Goal: Transaction & Acquisition: Purchase product/service

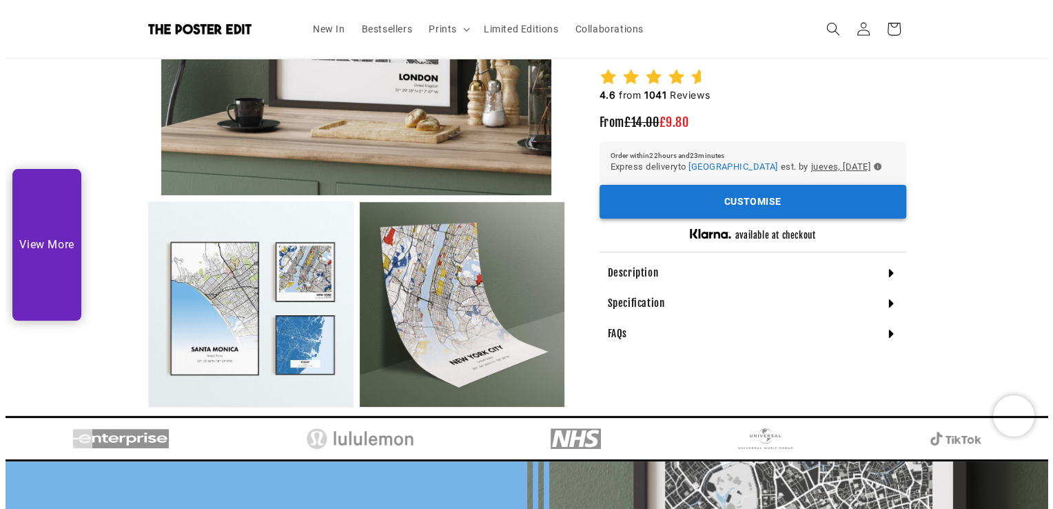
scroll to position [345, 0]
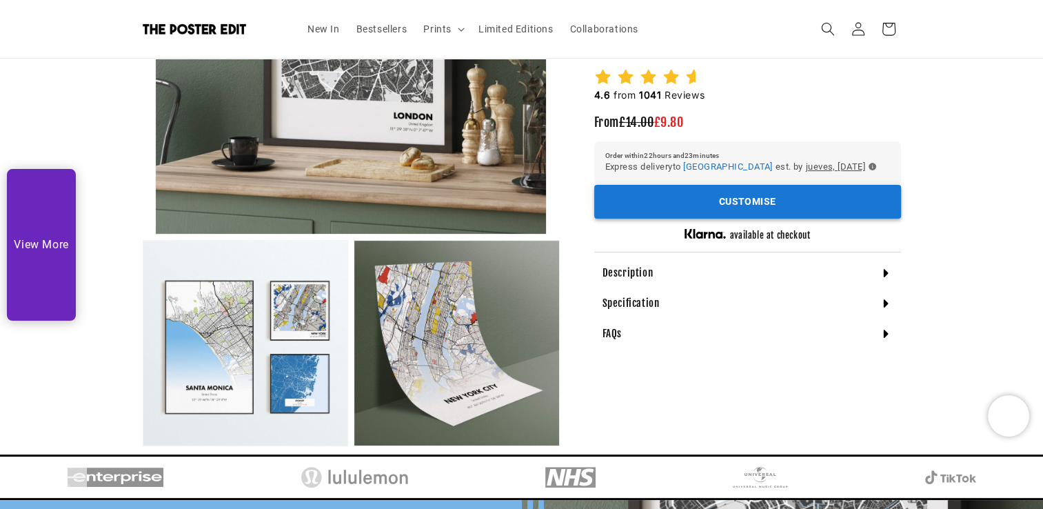
click at [698, 200] on button "Customise" at bounding box center [747, 202] width 307 height 34
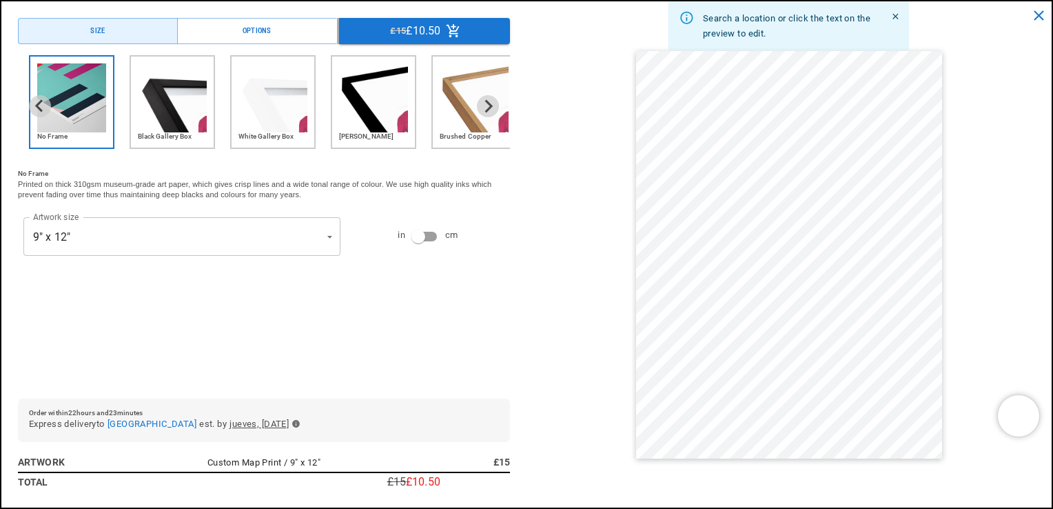
scroll to position [0, 269]
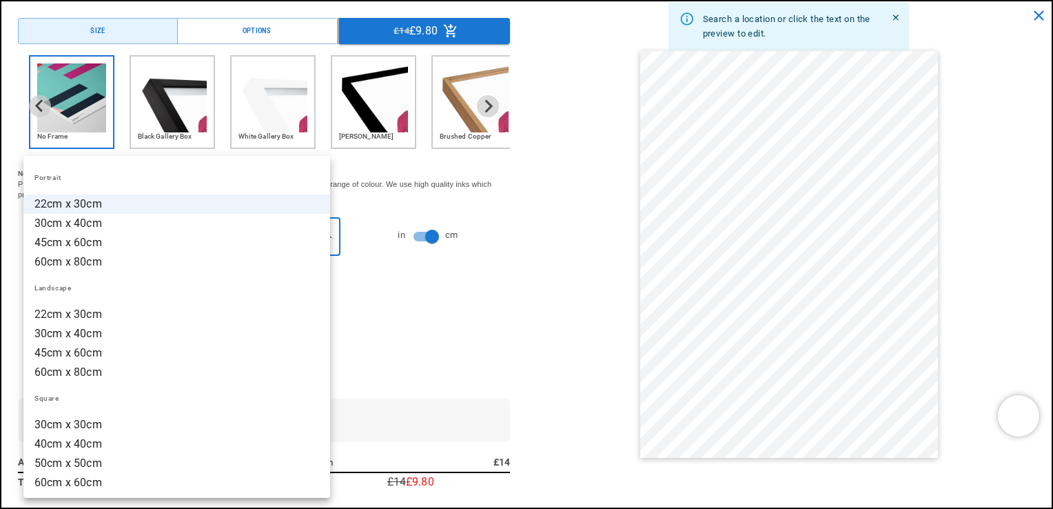
click at [89, 220] on li "30cm x 40cm" at bounding box center [176, 223] width 307 height 19
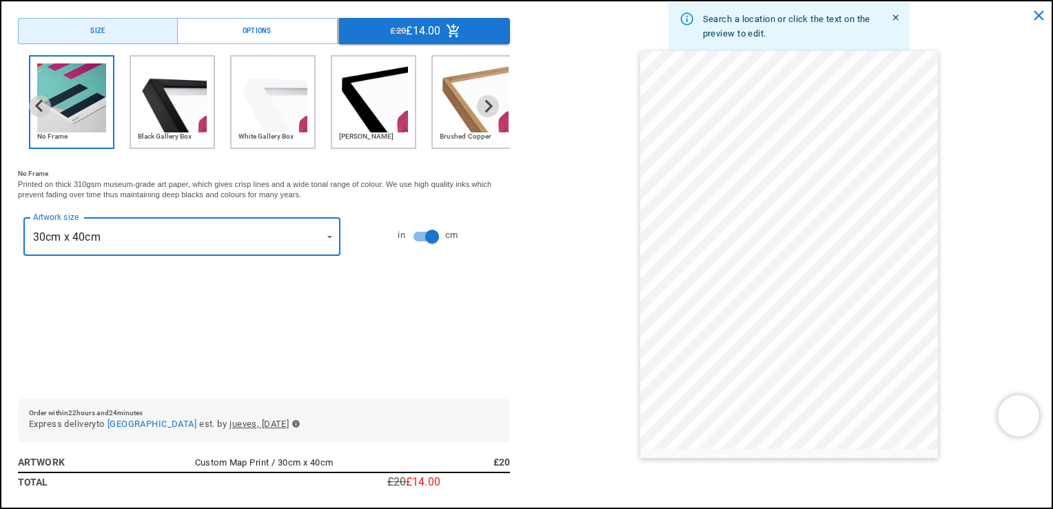
type input "**********"
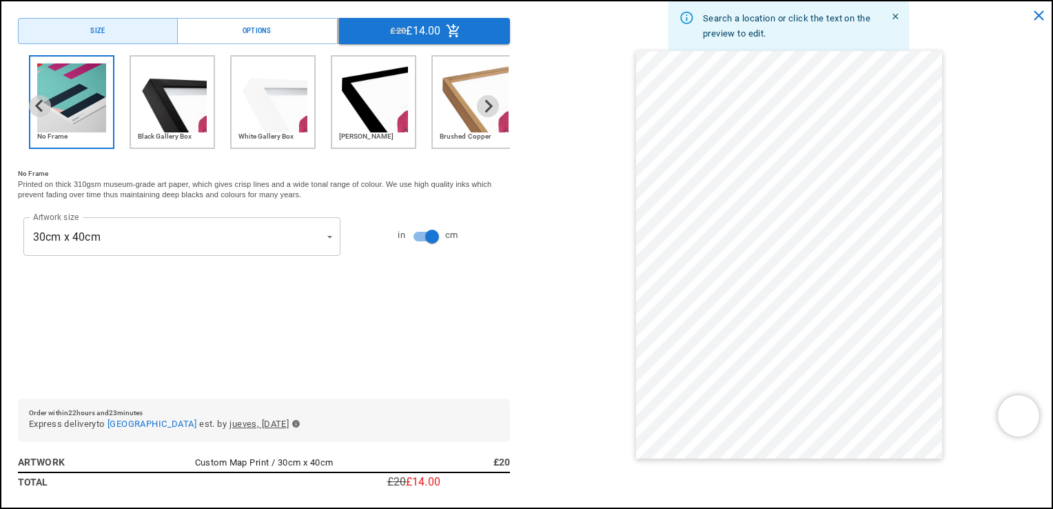
click at [165, 92] on img "2 of 6" at bounding box center [172, 97] width 69 height 69
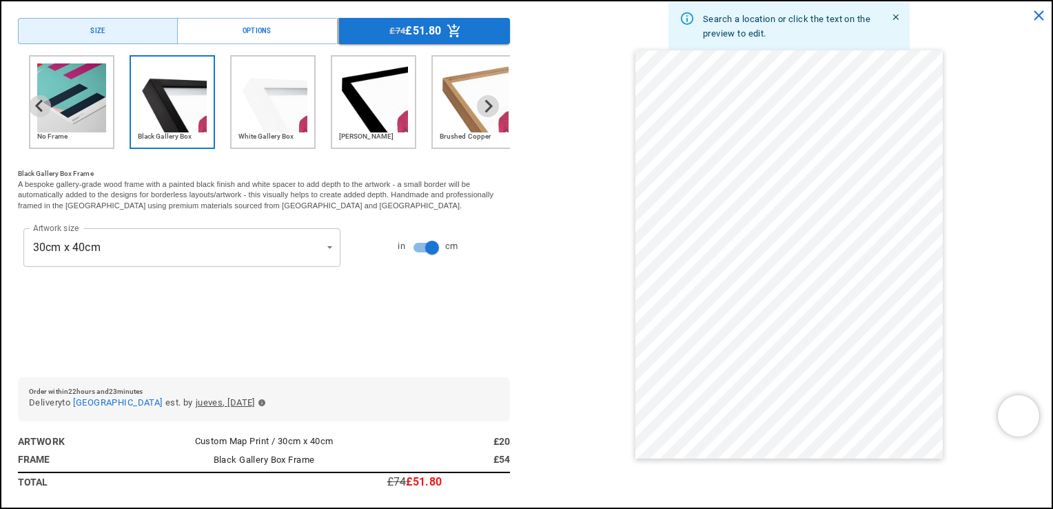
scroll to position [0, 538]
click at [549, 295] on div "Search a location or click the text on the preview to edit." at bounding box center [789, 254] width 492 height 473
click at [273, 28] on button "Options" at bounding box center [257, 31] width 160 height 26
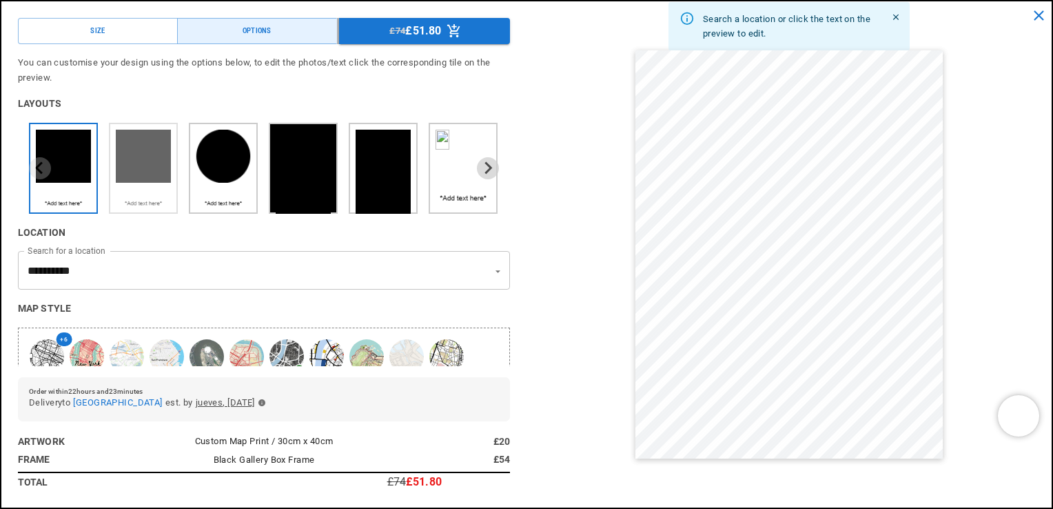
scroll to position [0, 269]
click at [150, 152] on img "2 of 6" at bounding box center [143, 157] width 55 height 54
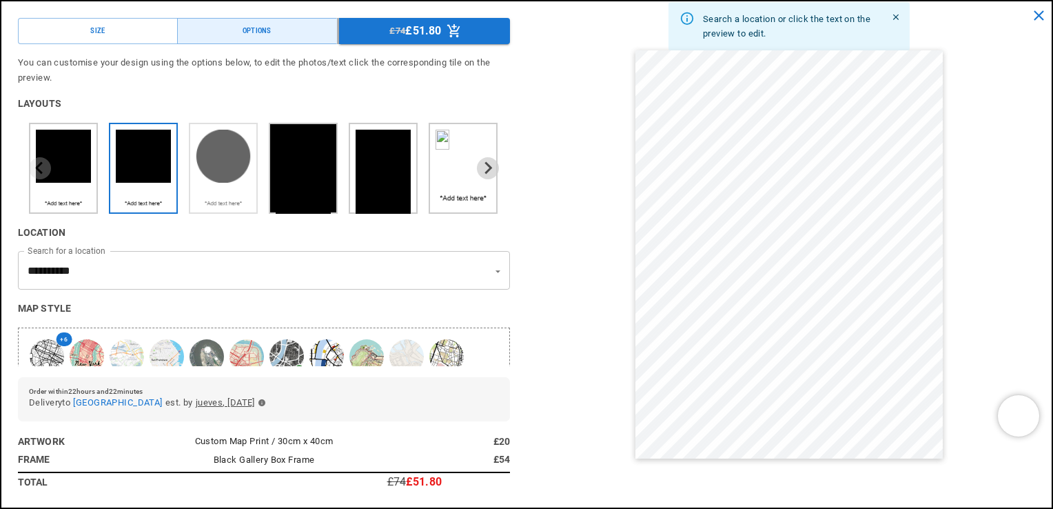
click at [220, 152] on img "3 of 6" at bounding box center [223, 157] width 55 height 54
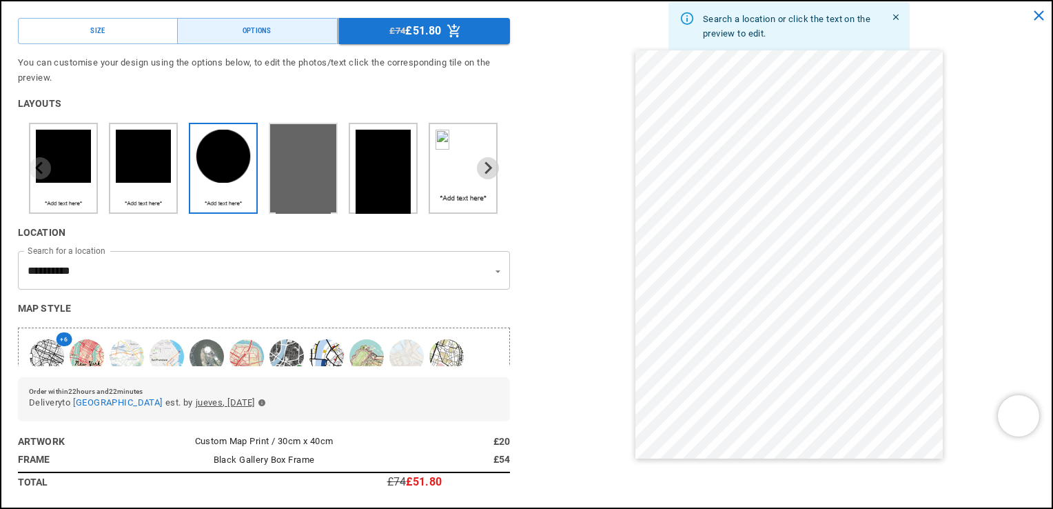
click at [303, 163] on img "4 of 6" at bounding box center [303, 175] width 55 height 91
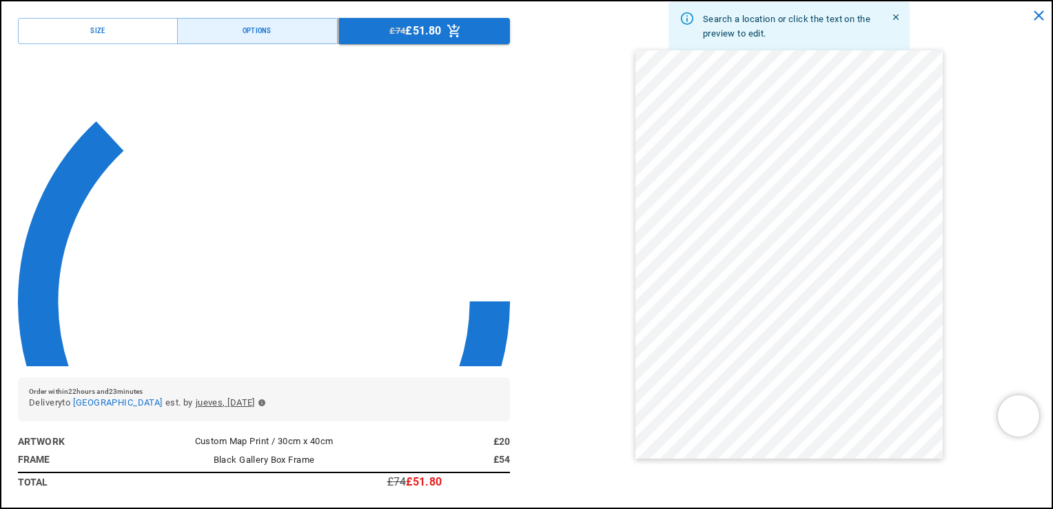
scroll to position [0, 538]
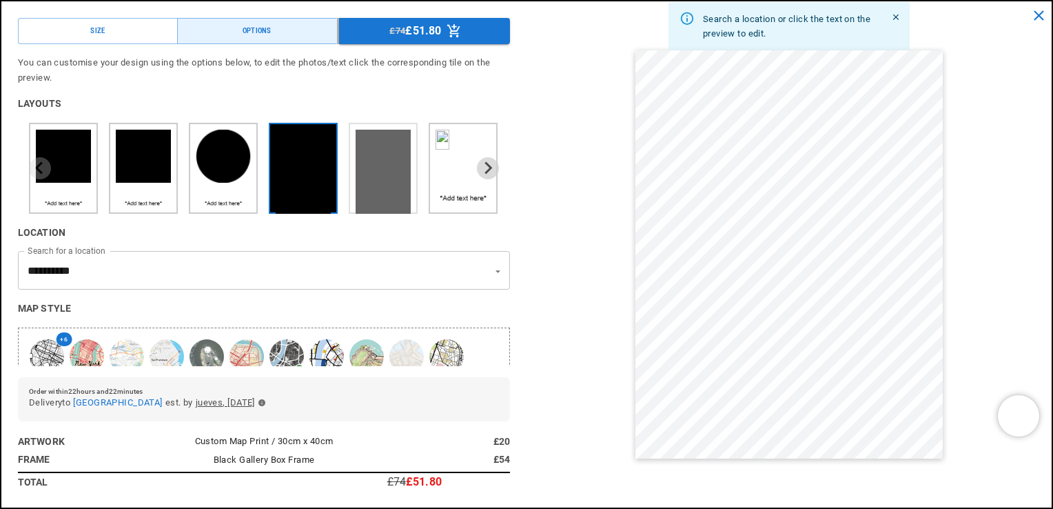
click at [387, 163] on img "5 of 6" at bounding box center [383, 175] width 55 height 91
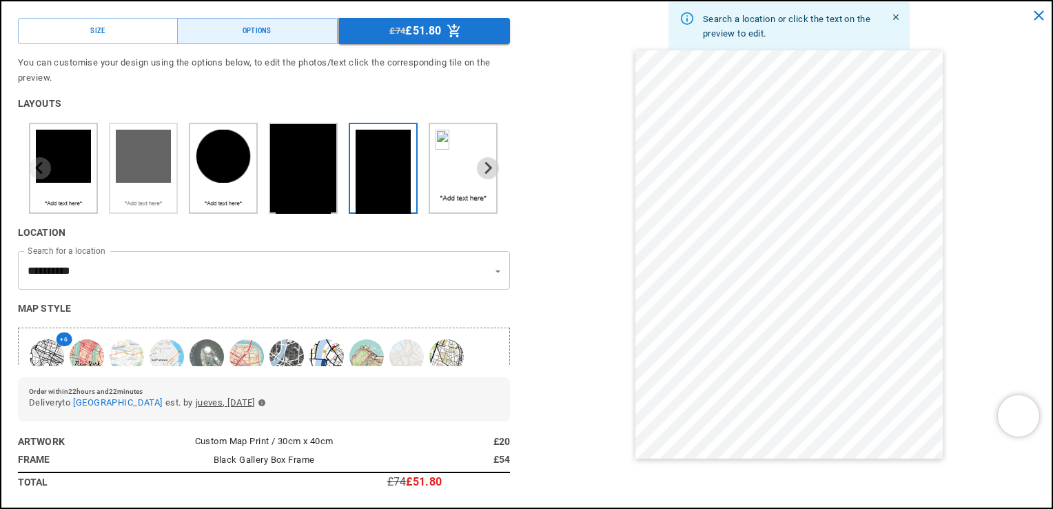
click at [155, 161] on img "2 of 6" at bounding box center [143, 157] width 55 height 54
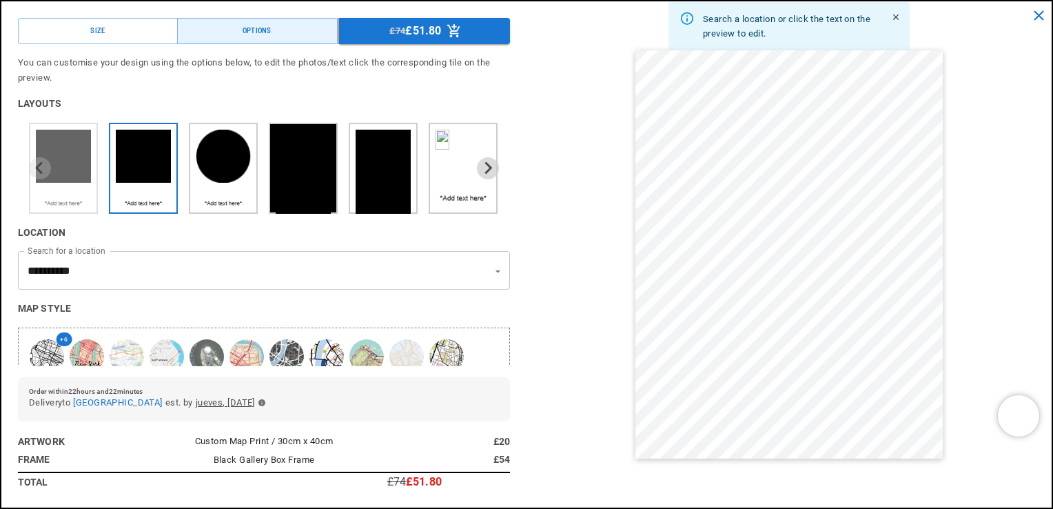
click at [74, 156] on img "1 of 6" at bounding box center [63, 157] width 55 height 54
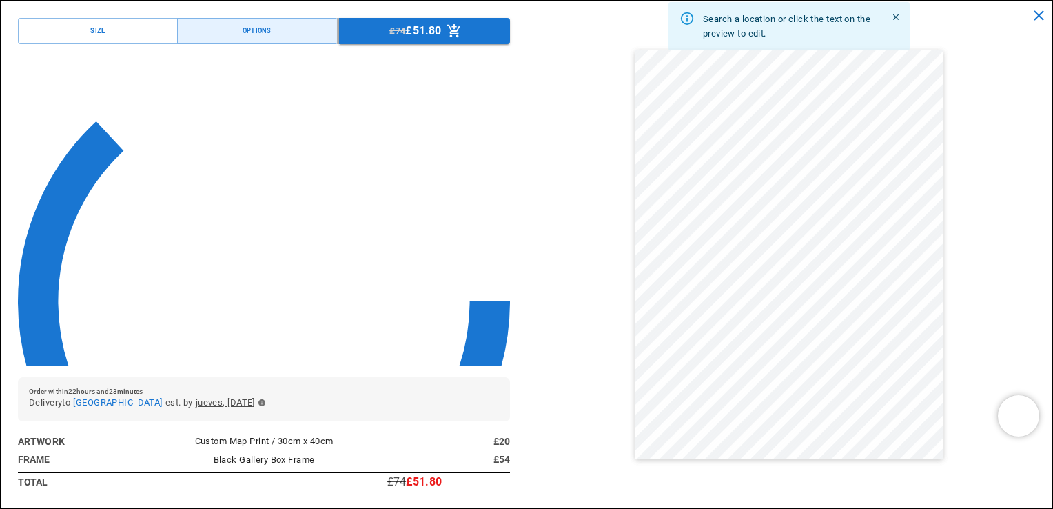
scroll to position [0, 0]
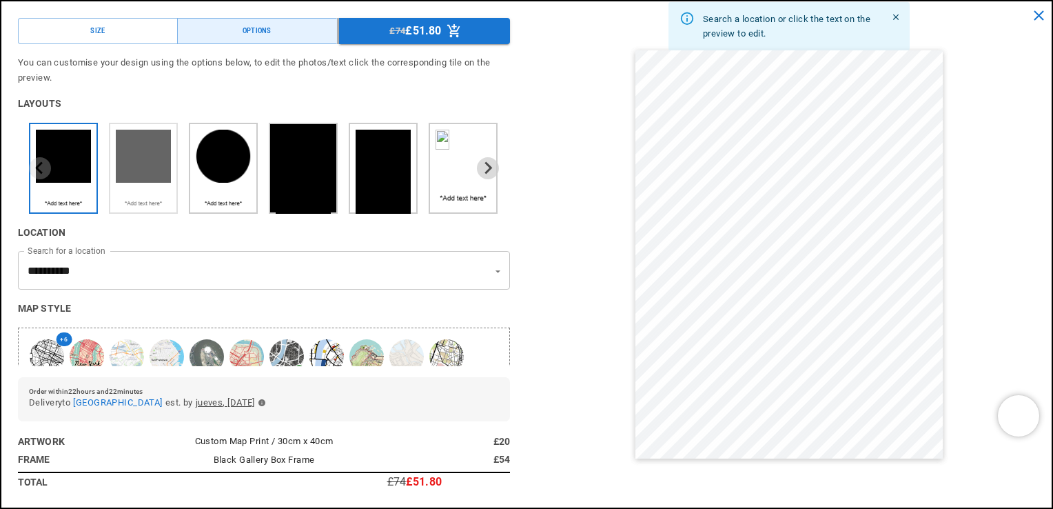
click at [176, 161] on div "2 of 6" at bounding box center [143, 168] width 69 height 91
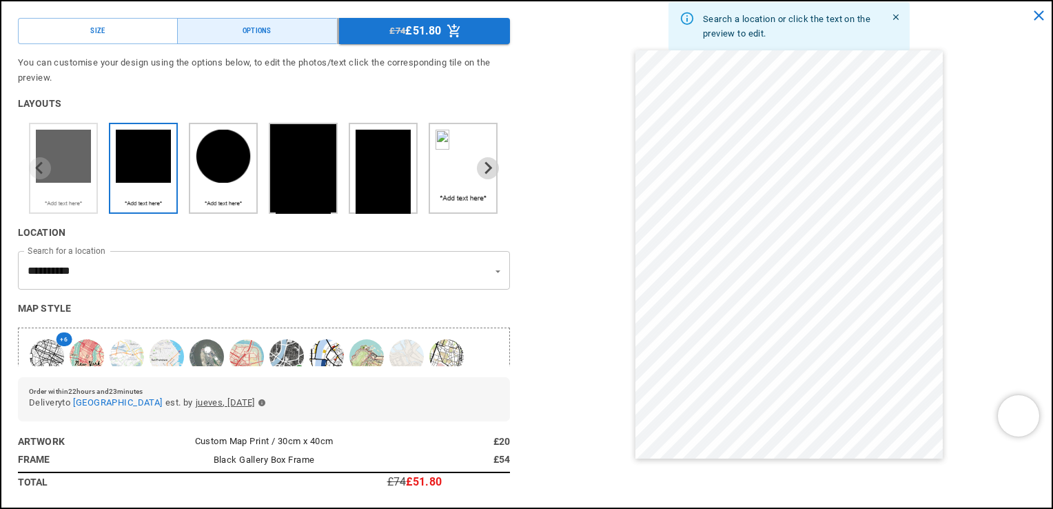
click at [76, 160] on img "1 of 6" at bounding box center [63, 157] width 55 height 54
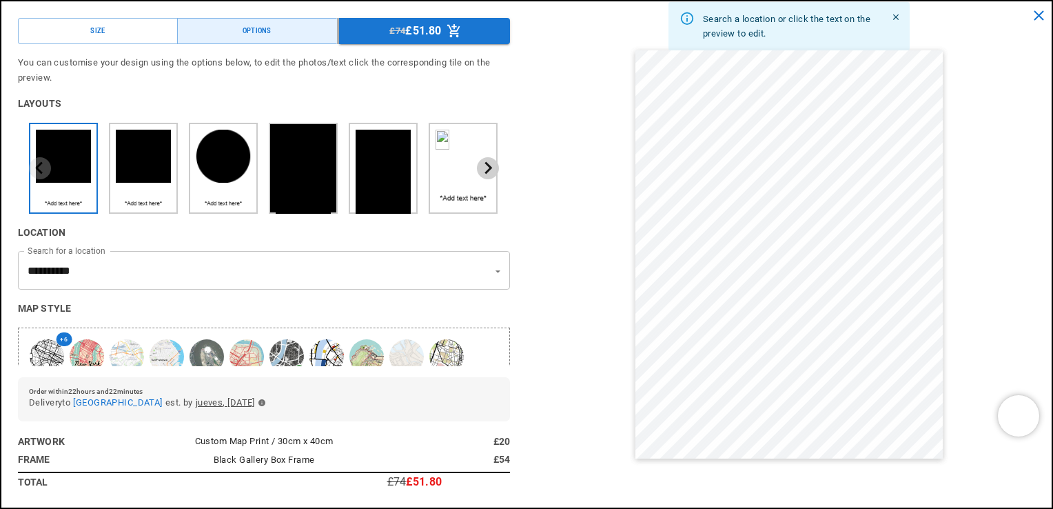
click at [481, 167] on icon "Next slide" at bounding box center [487, 167] width 13 height 13
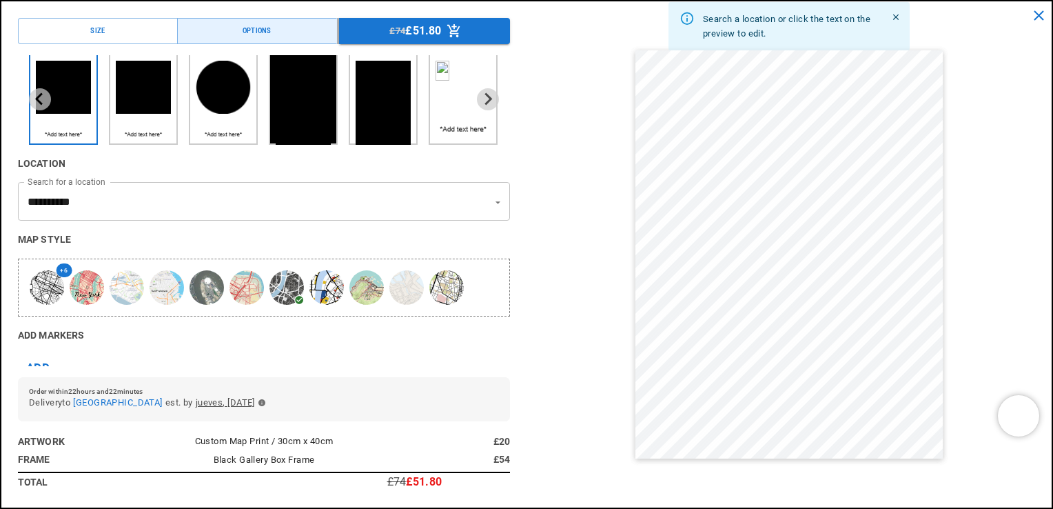
click at [57, 298] on div "button" at bounding box center [47, 287] width 34 height 34
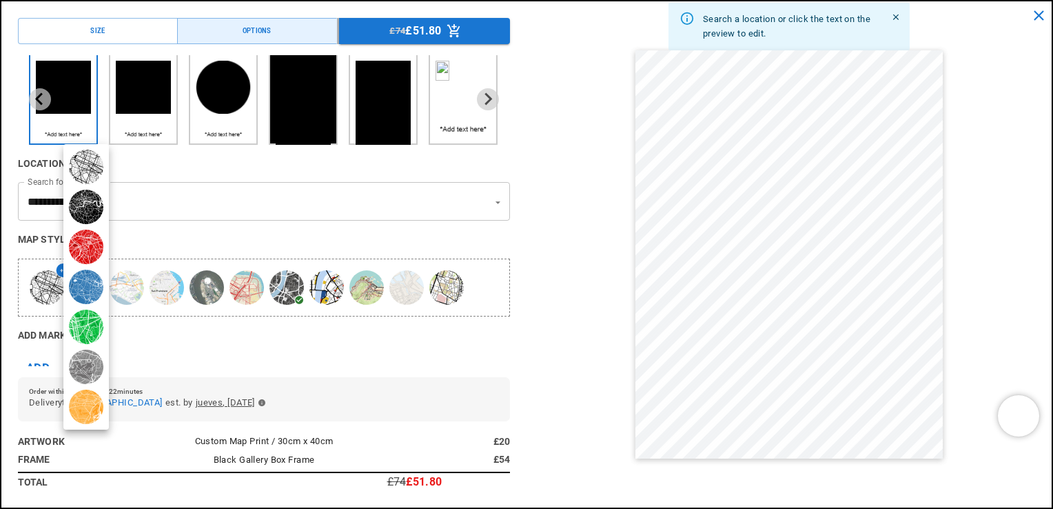
scroll to position [0, 538]
click at [92, 203] on div "button" at bounding box center [86, 207] width 34 height 34
click at [182, 346] on div at bounding box center [526, 254] width 1053 height 509
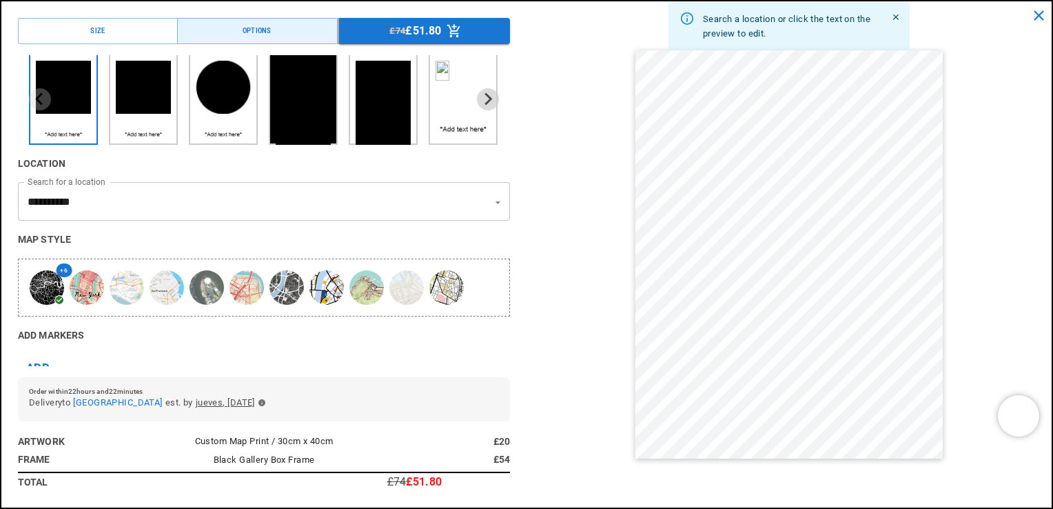
scroll to position [0, 0]
click at [278, 286] on div "button" at bounding box center [287, 287] width 34 height 34
click at [455, 285] on div "button" at bounding box center [446, 287] width 34 height 34
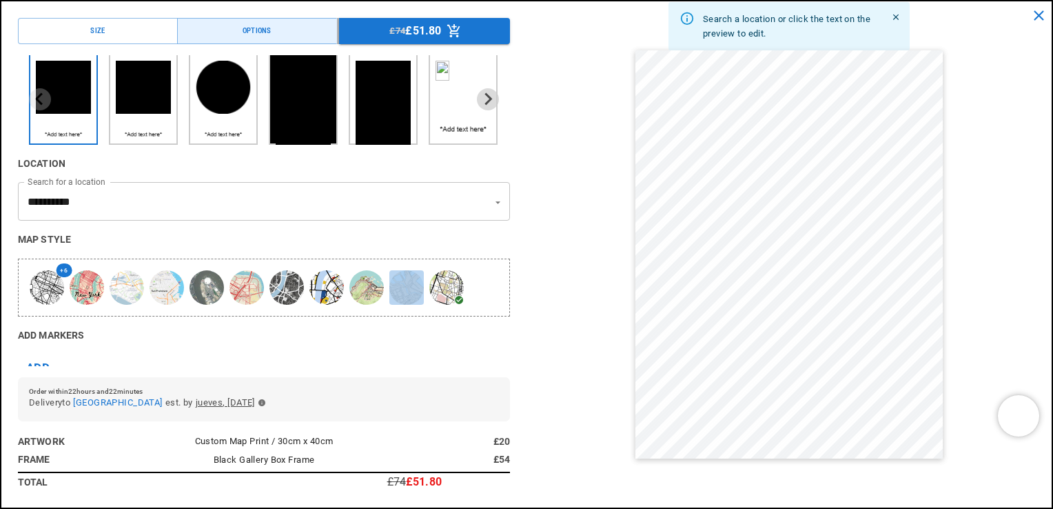
click at [398, 283] on div "button" at bounding box center [406, 287] width 34 height 34
click at [212, 296] on div "button" at bounding box center [207, 287] width 34 height 34
click at [52, 296] on div "button" at bounding box center [47, 287] width 34 height 34
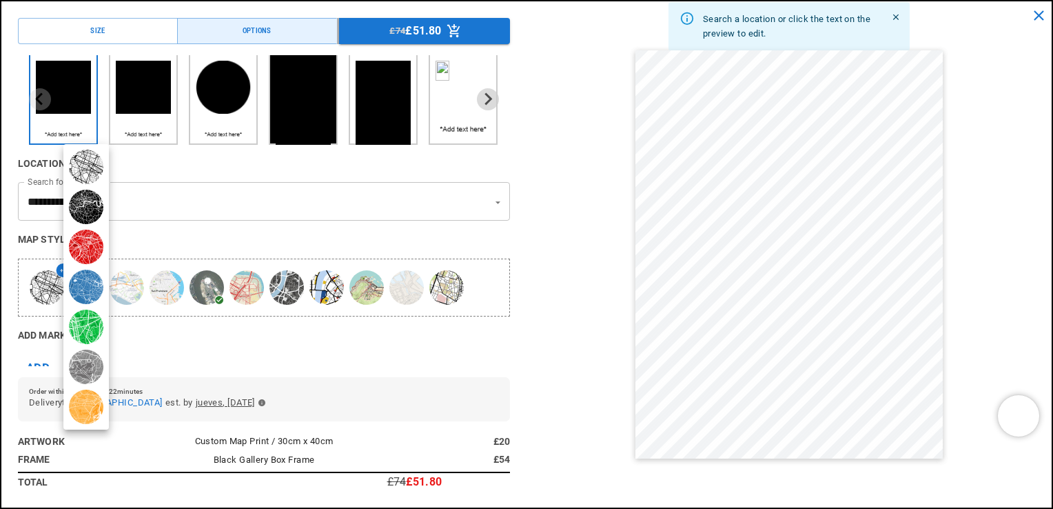
scroll to position [0, 538]
click at [85, 167] on div "button" at bounding box center [86, 167] width 34 height 34
click at [92, 203] on div "button" at bounding box center [86, 207] width 34 height 34
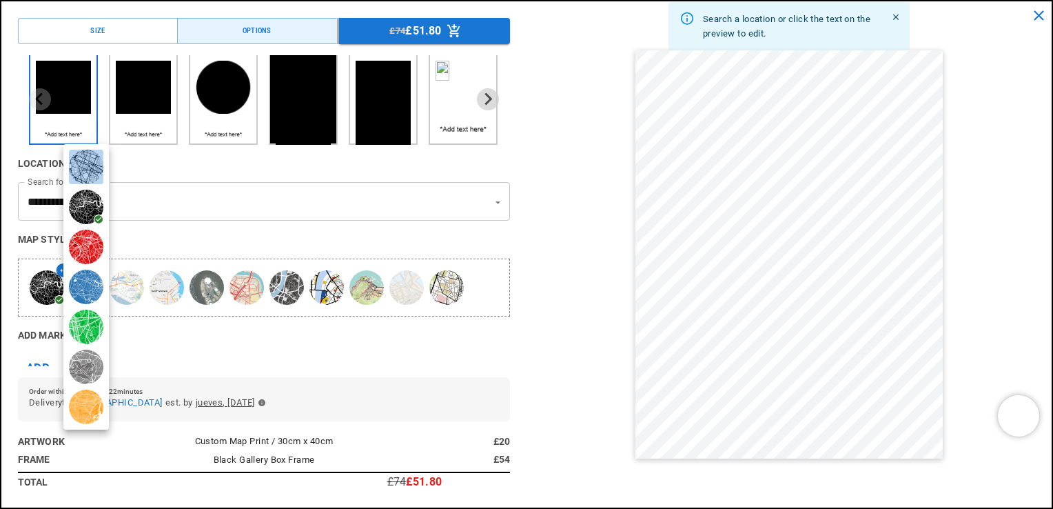
click at [83, 164] on div "button" at bounding box center [86, 167] width 34 height 34
click at [292, 388] on div at bounding box center [526, 254] width 1053 height 509
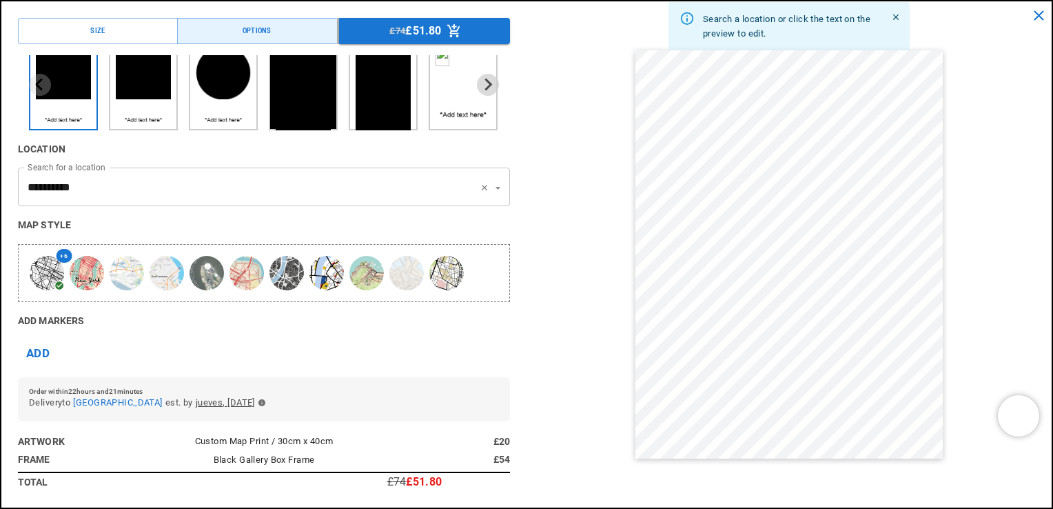
click at [212, 178] on input "**********" at bounding box center [244, 187] width 441 height 26
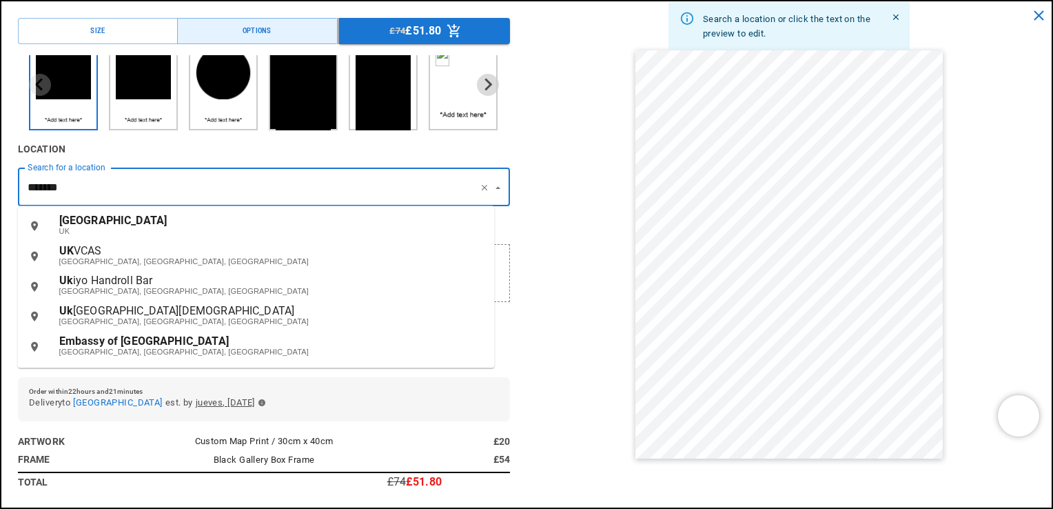
scroll to position [0, 538]
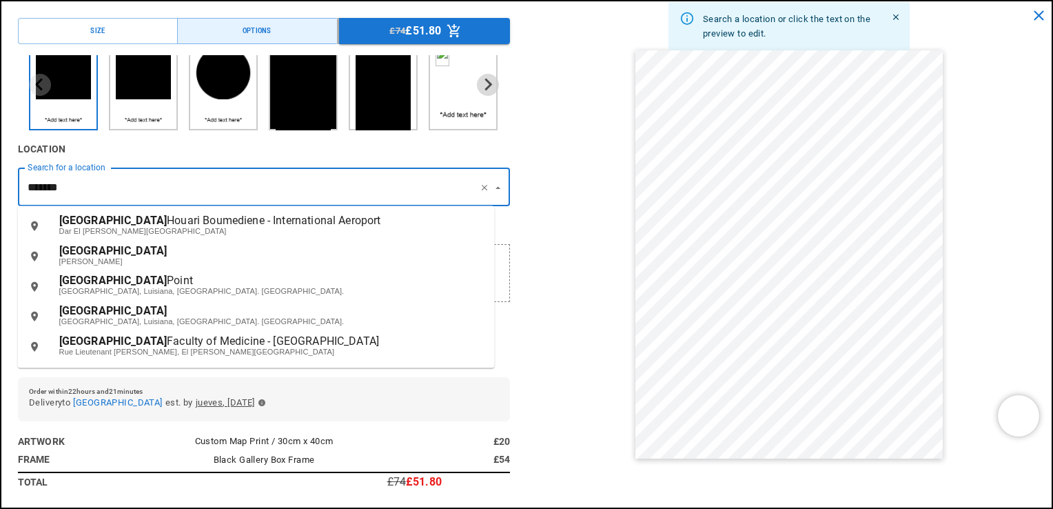
click at [88, 250] on span "[GEOGRAPHIC_DATA]" at bounding box center [113, 250] width 108 height 13
type input "**********"
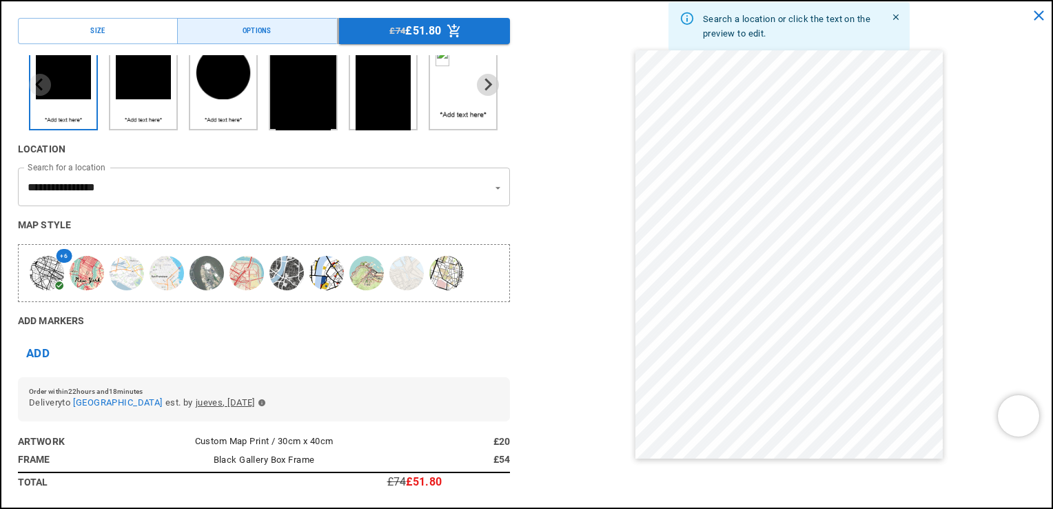
scroll to position [0, 269]
click at [229, 232] on h6 "Map style" at bounding box center [264, 224] width 492 height 15
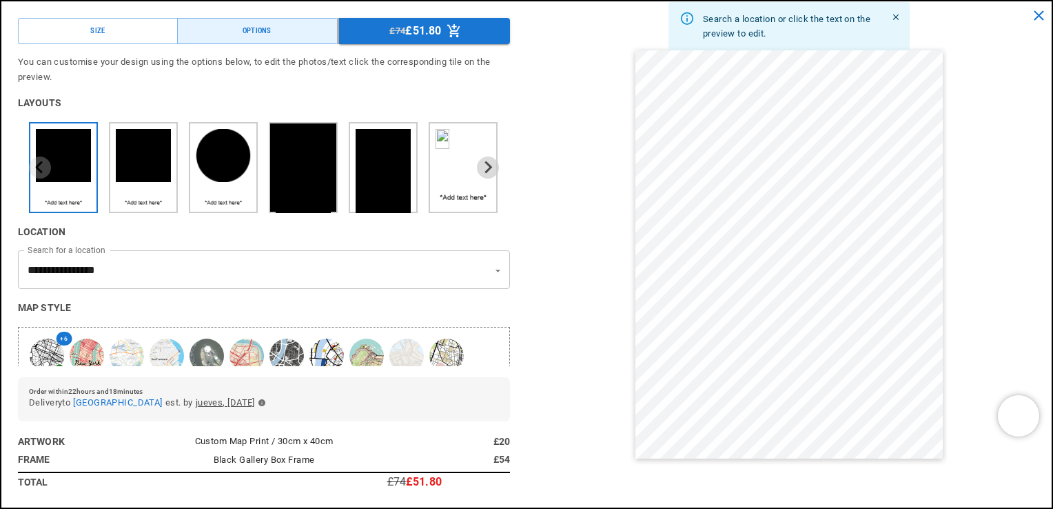
scroll to position [0, 0]
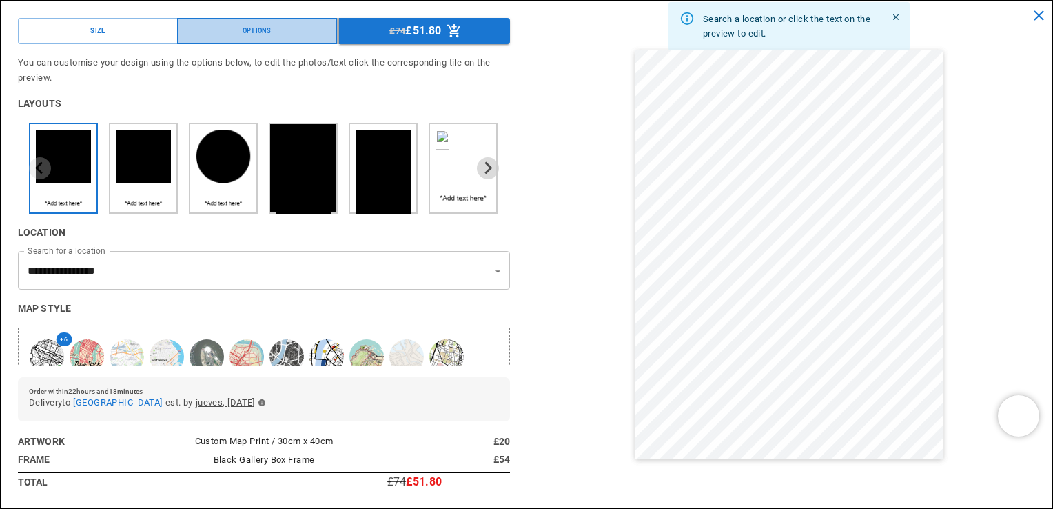
click at [251, 30] on div "Options" at bounding box center [257, 31] width 29 height 11
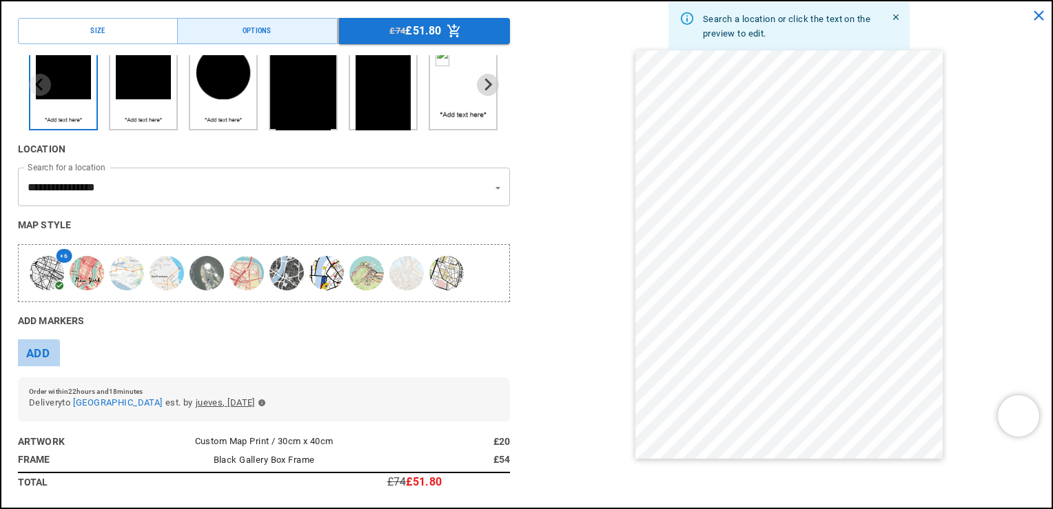
click at [39, 356] on button "Add" at bounding box center [38, 353] width 44 height 29
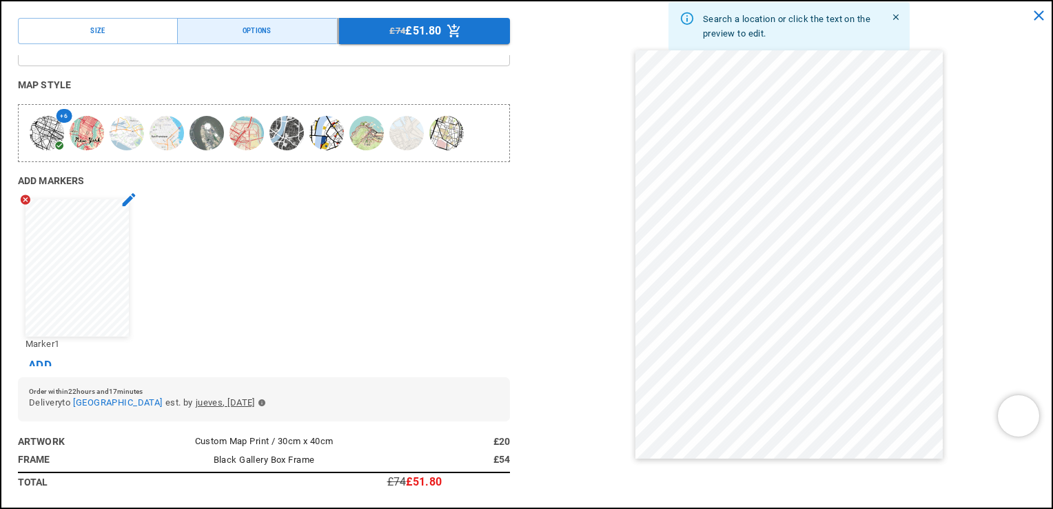
scroll to position [245, 0]
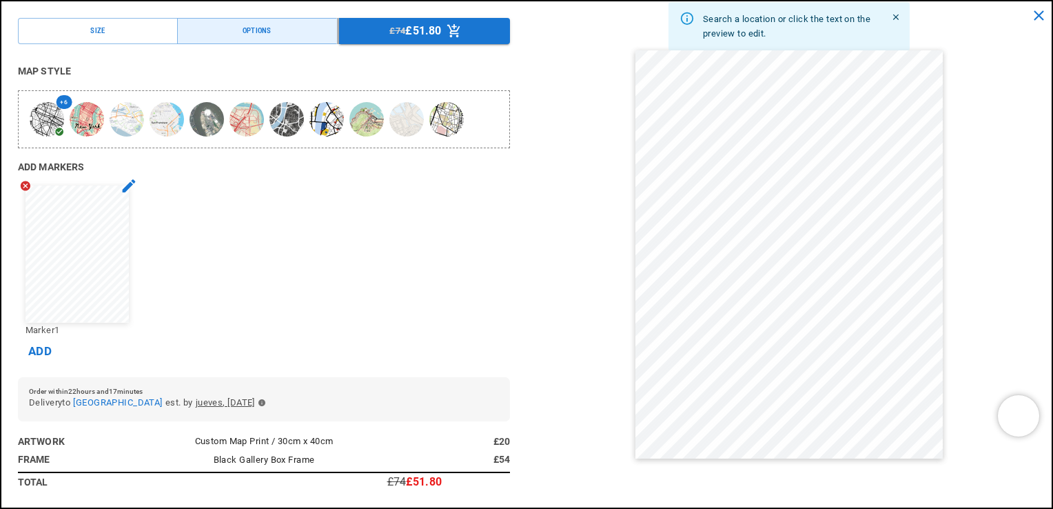
click at [48, 338] on button "Add" at bounding box center [40, 351] width 44 height 29
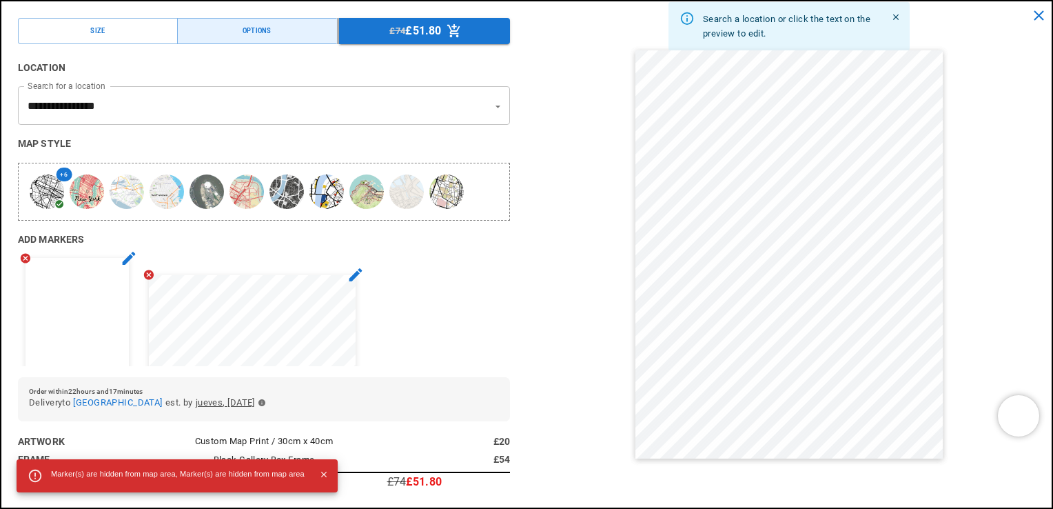
scroll to position [0, 538]
click at [143, 255] on icon "button" at bounding box center [149, 258] width 12 height 12
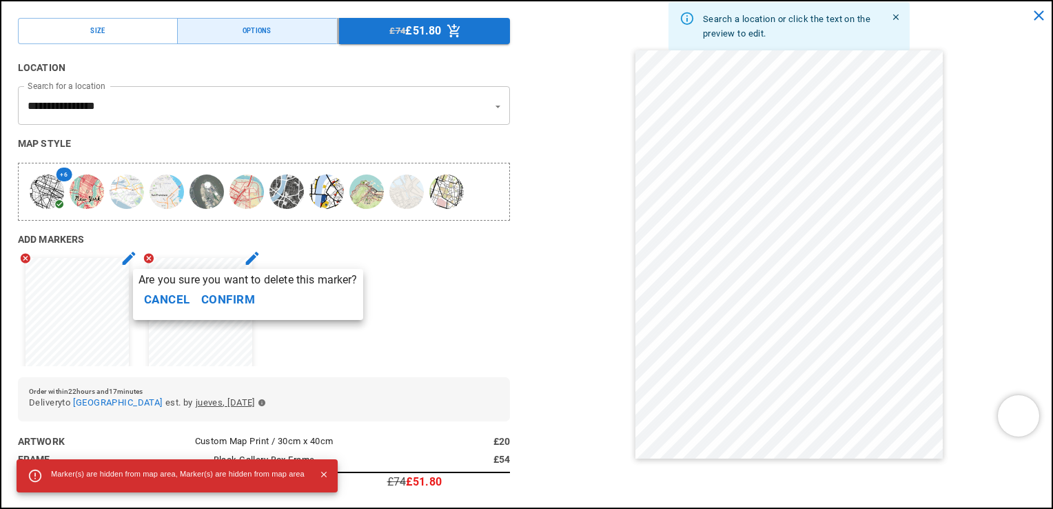
scroll to position [0, 0]
click at [163, 302] on button "Cancel" at bounding box center [167, 299] width 57 height 29
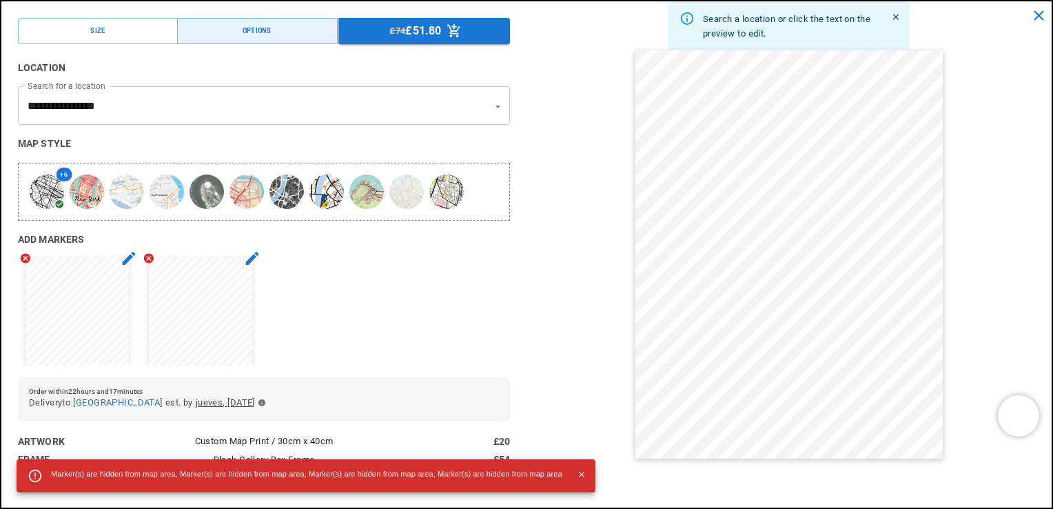
click at [26, 256] on icon "button" at bounding box center [25, 258] width 12 height 12
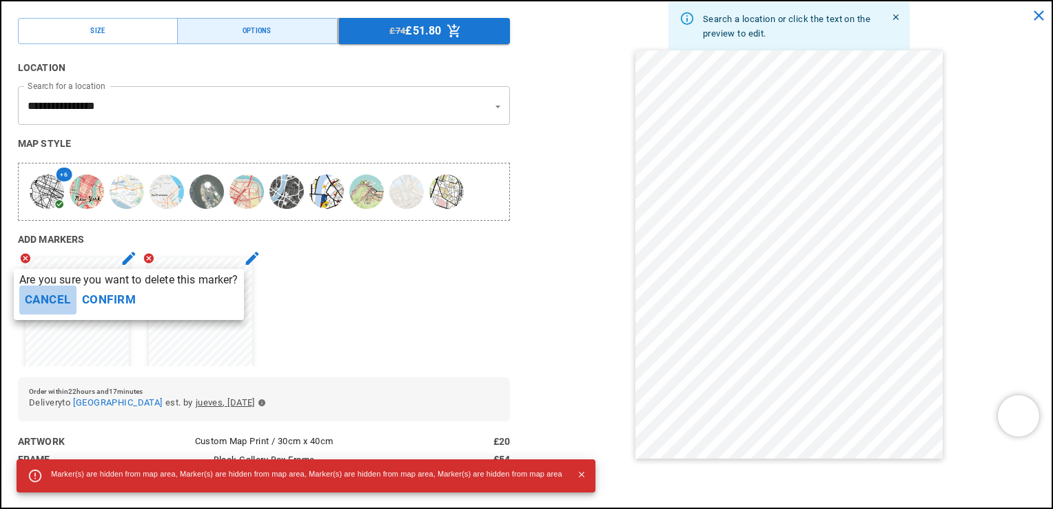
click at [50, 302] on button "Cancel" at bounding box center [47, 299] width 57 height 29
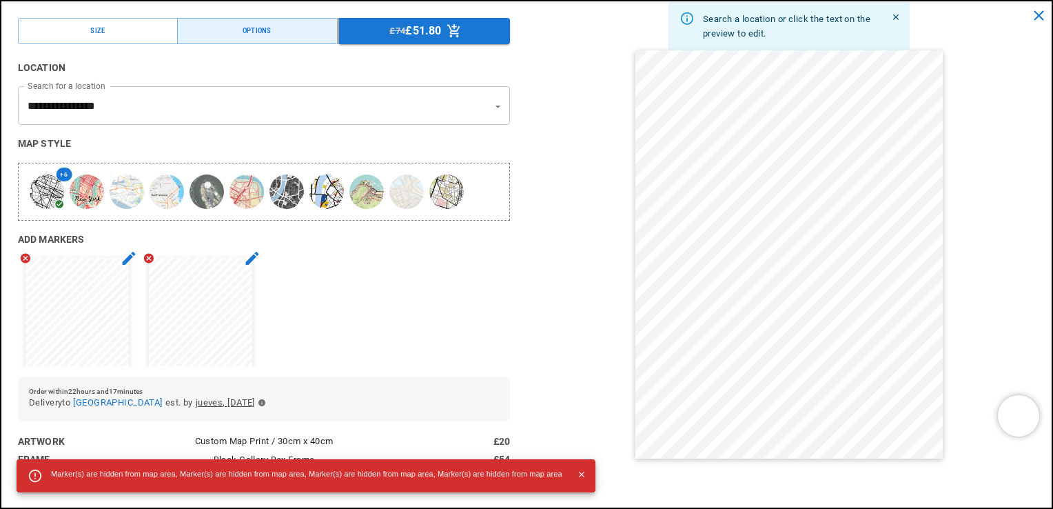
scroll to position [0, 269]
click at [147, 258] on icon "button" at bounding box center [149, 258] width 10 height 10
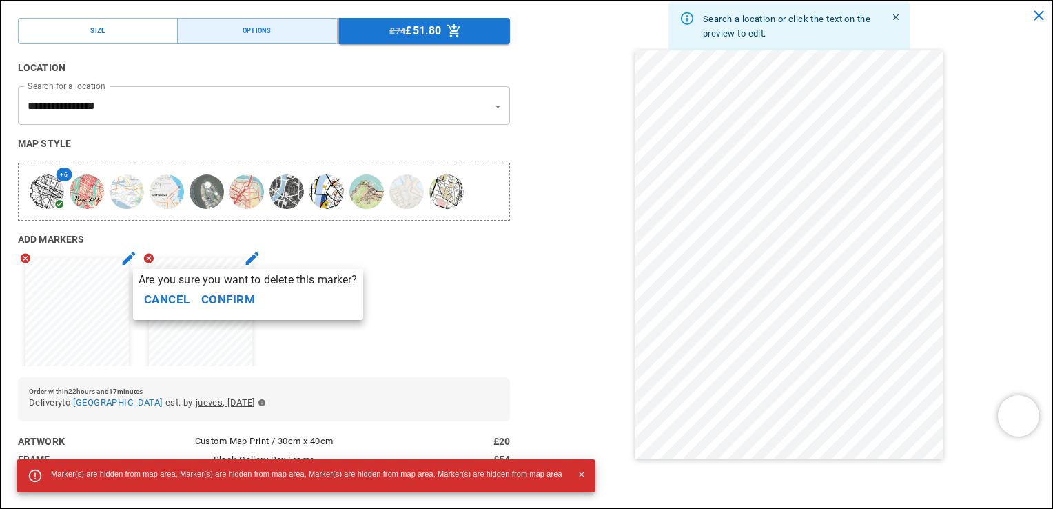
click at [227, 298] on button "Confirm" at bounding box center [228, 299] width 65 height 29
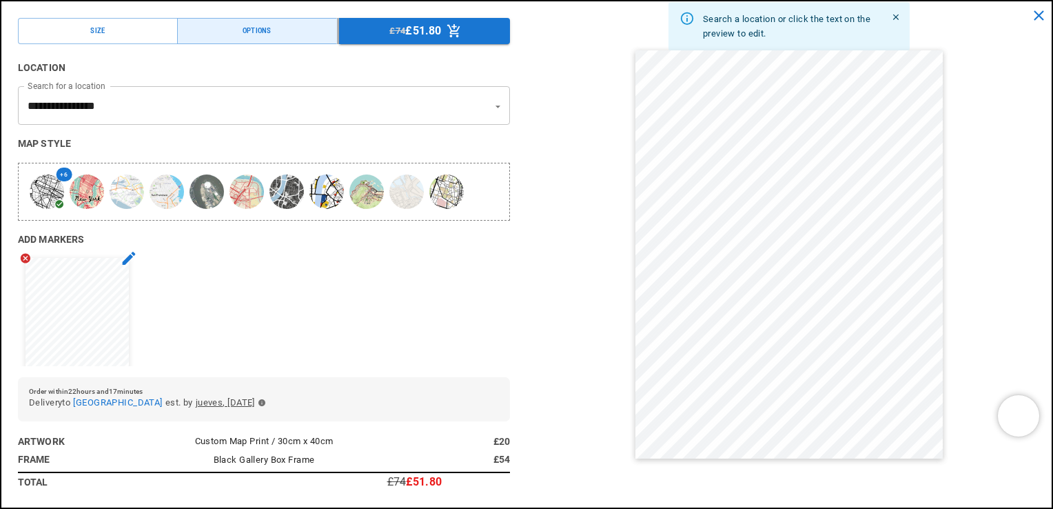
click at [26, 256] on icon "button" at bounding box center [25, 258] width 10 height 10
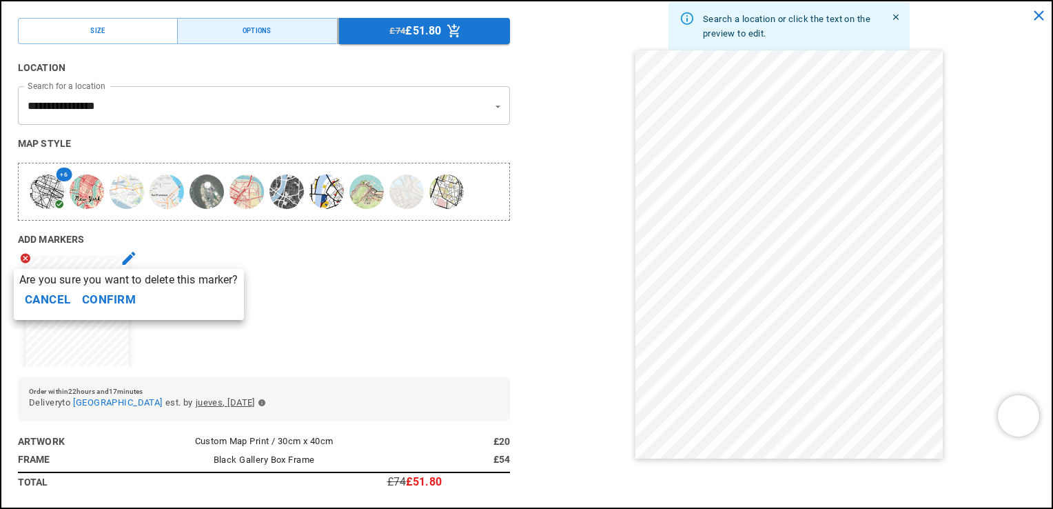
scroll to position [0, 538]
click at [113, 296] on button "Confirm" at bounding box center [109, 299] width 65 height 29
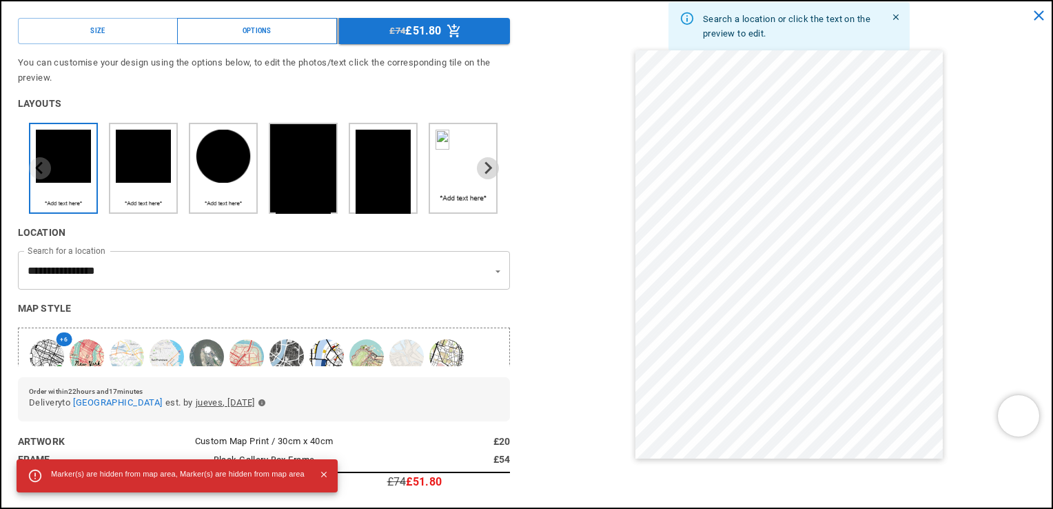
scroll to position [0, 0]
click at [225, 37] on button "Options" at bounding box center [257, 31] width 160 height 26
click at [248, 32] on div "Options" at bounding box center [257, 31] width 29 height 11
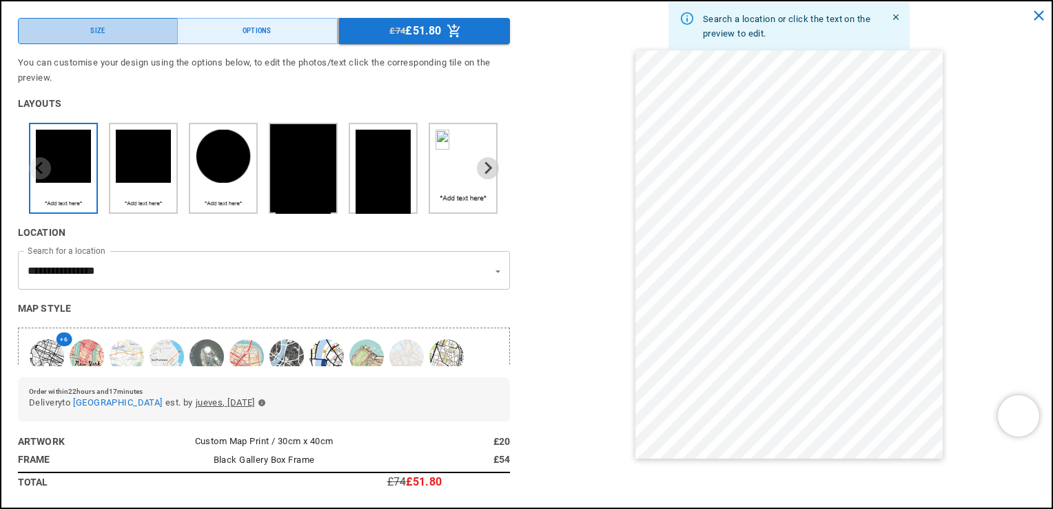
click at [105, 31] on button "Size" at bounding box center [98, 31] width 160 height 26
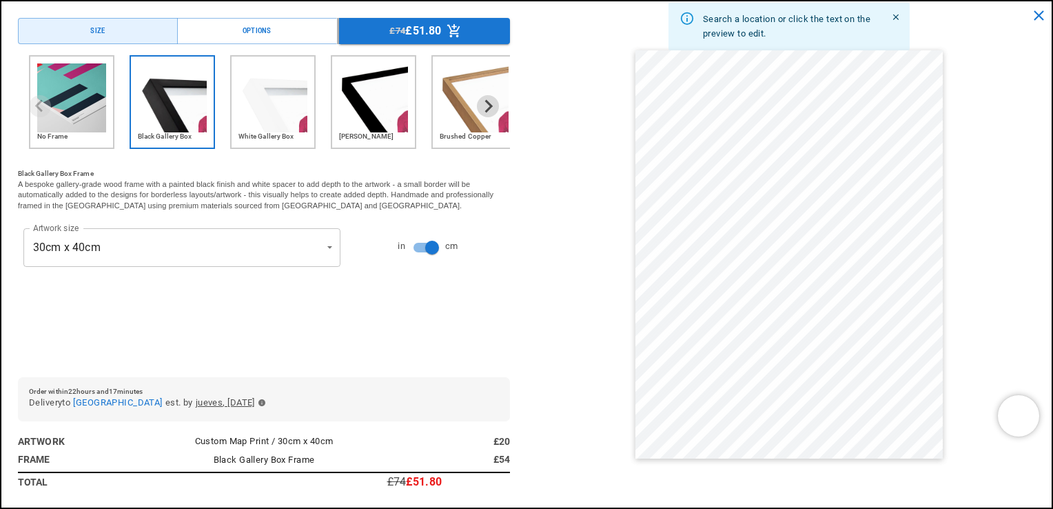
scroll to position [0, 538]
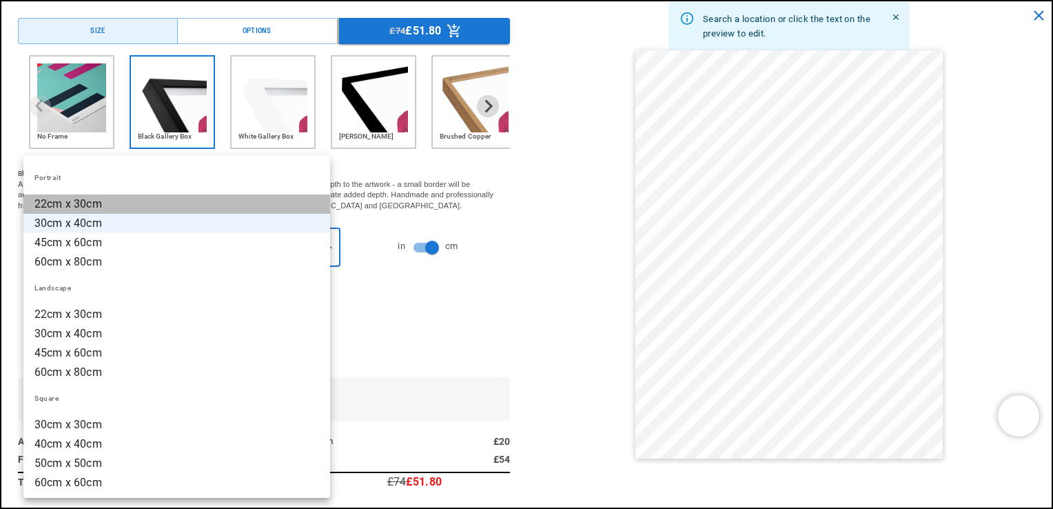
click at [57, 204] on li "22cm x 30cm" at bounding box center [176, 203] width 307 height 19
type input "**********"
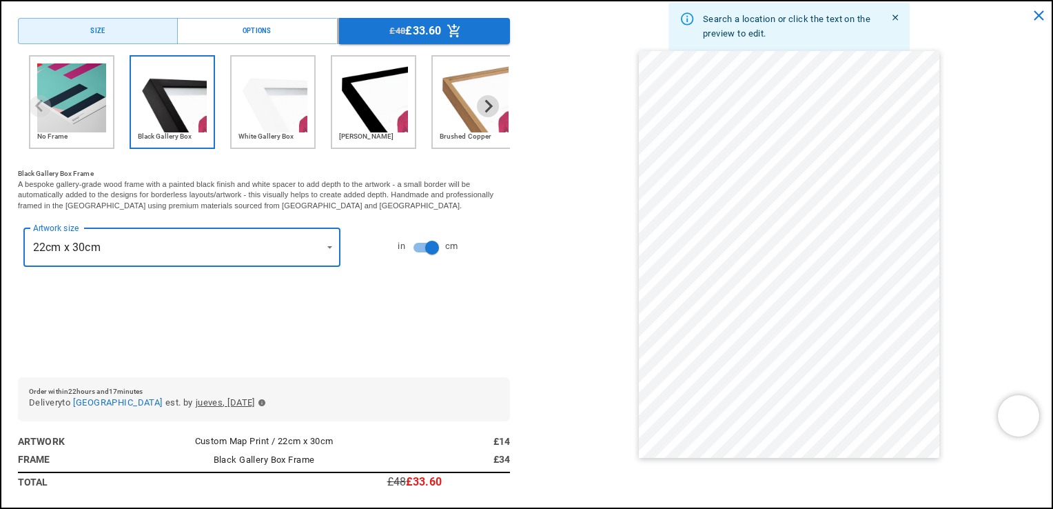
scroll to position [0, 0]
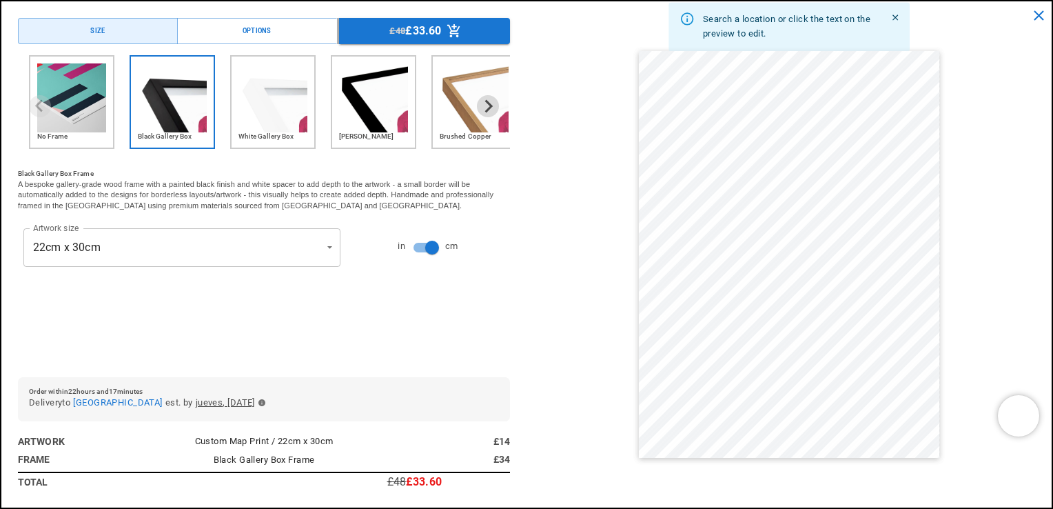
click at [104, 332] on div "**********" at bounding box center [264, 210] width 492 height 311
click at [96, 31] on div "Size" at bounding box center [97, 31] width 14 height 11
click at [205, 40] on button "Options" at bounding box center [257, 31] width 160 height 26
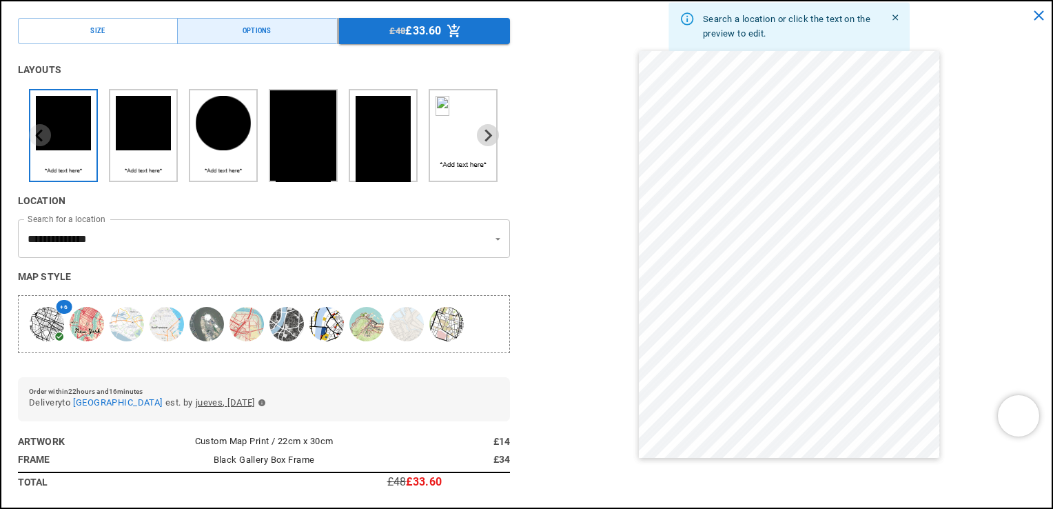
scroll to position [0, 0]
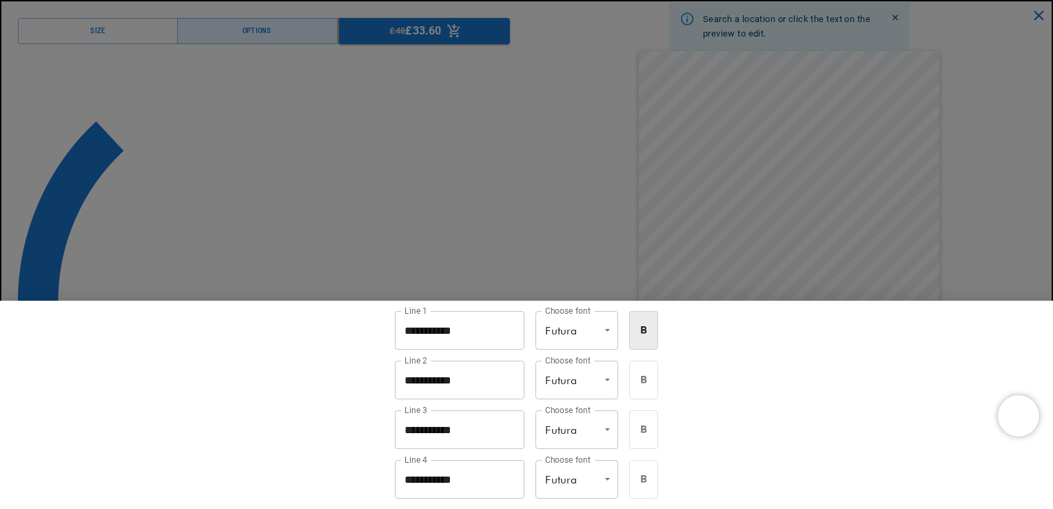
click at [853, 374] on div "**********" at bounding box center [526, 254] width 1053 height 509
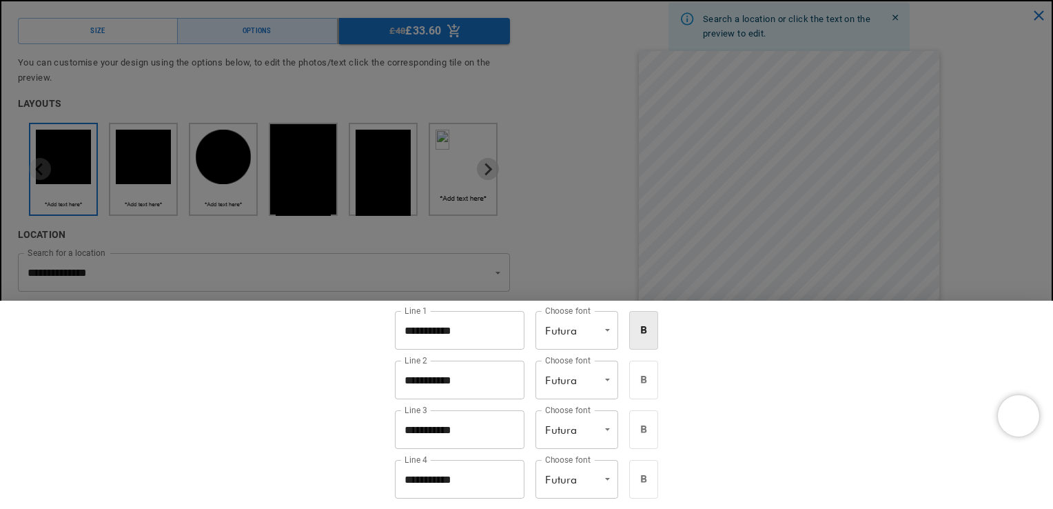
click at [575, 223] on div at bounding box center [526, 254] width 1053 height 509
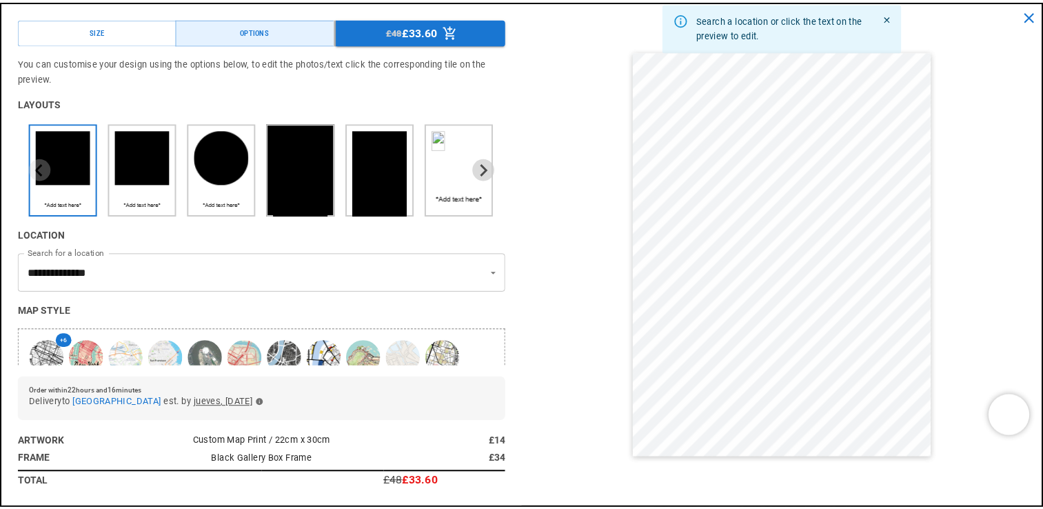
scroll to position [0, 538]
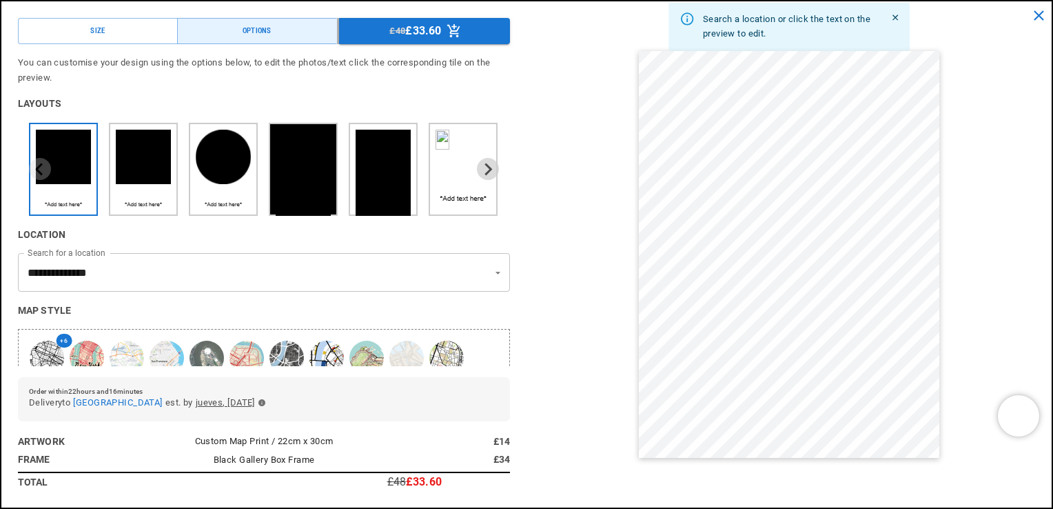
click at [1037, 12] on icon "close" at bounding box center [1038, 15] width 17 height 17
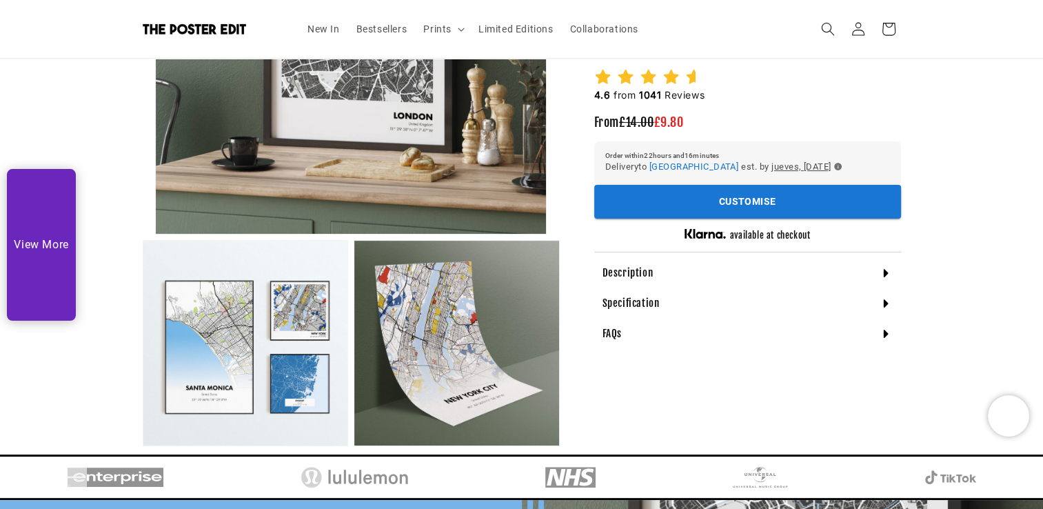
scroll to position [0, 0]
